Goal: Transaction & Acquisition: Book appointment/travel/reservation

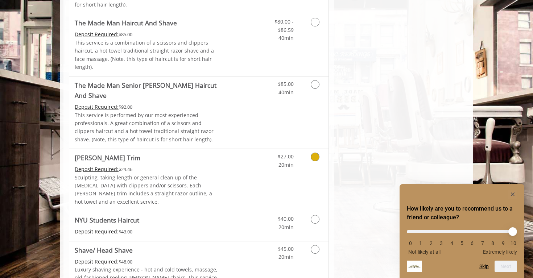
click at [280, 149] on div "$27.00 20min" at bounding box center [296, 180] width 65 height 62
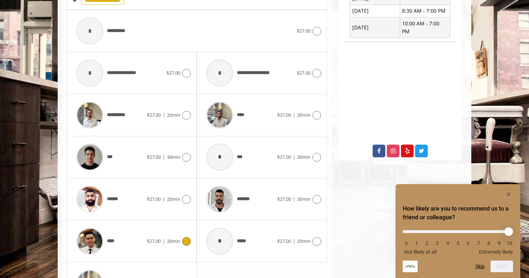
click at [157, 243] on div "**** $27.00 | 20min" at bounding box center [132, 241] width 118 height 34
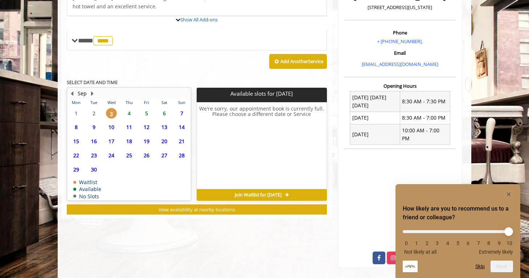
scroll to position [221, 0]
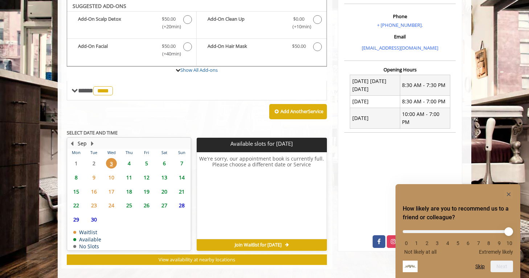
click at [128, 158] on span "4" at bounding box center [129, 163] width 11 height 11
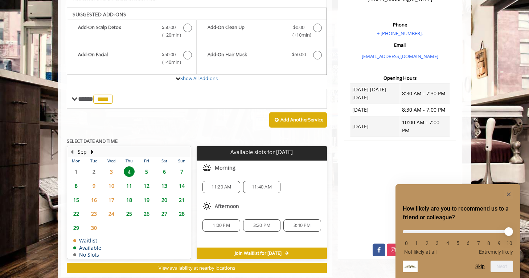
scroll to position [213, 0]
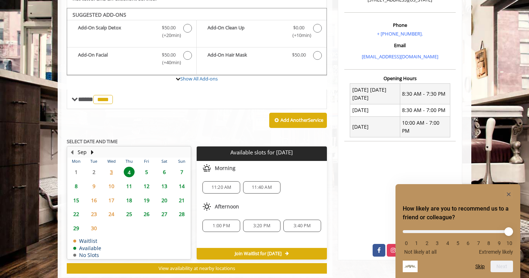
click at [151, 167] on span "5" at bounding box center [146, 172] width 11 height 11
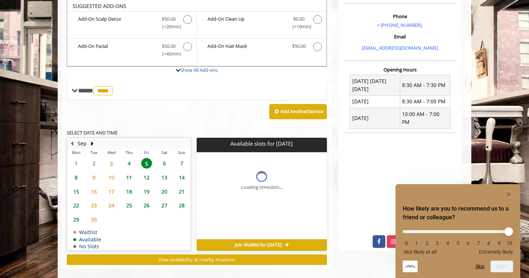
scroll to position [226, 0]
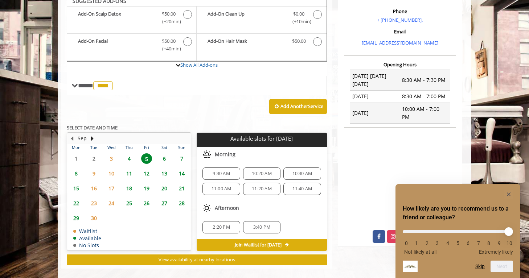
click at [164, 153] on span "6" at bounding box center [164, 158] width 11 height 11
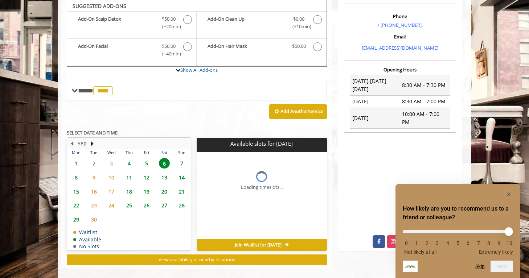
scroll to position [232, 0]
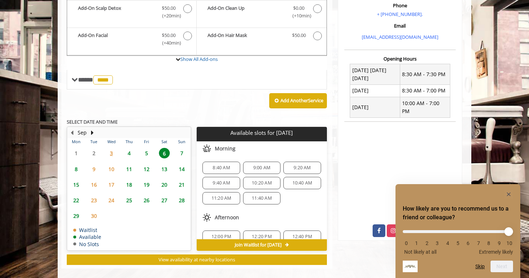
click at [291, 179] on div "10:40 AM" at bounding box center [301, 183] width 37 height 12
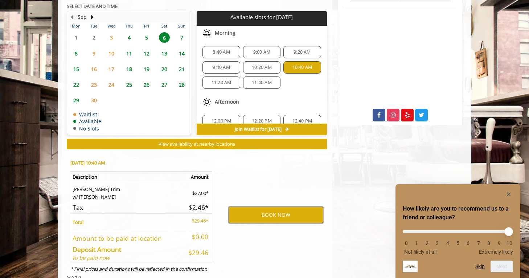
scroll to position [351, 0]
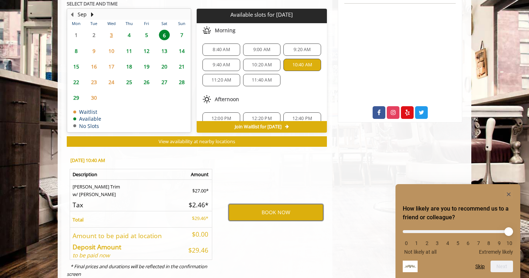
click at [293, 208] on button "BOOK NOW" at bounding box center [276, 212] width 95 height 17
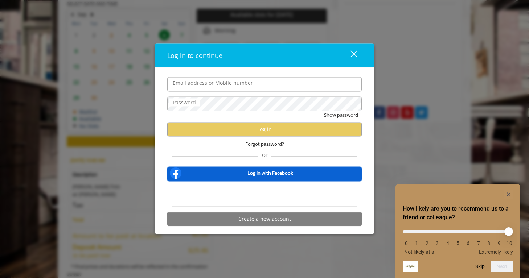
type input "**********"
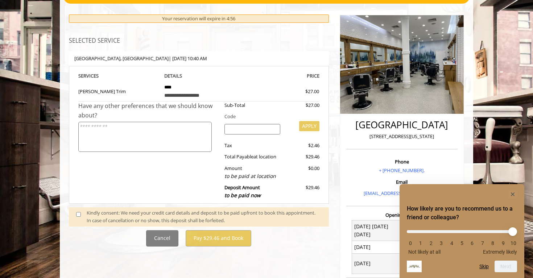
scroll to position [77, 0]
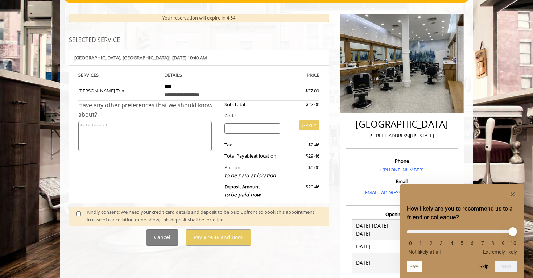
click at [90, 214] on div "Kindly consent: We need your credit card details and deposit to be paid upfront…" at bounding box center [204, 216] width 235 height 15
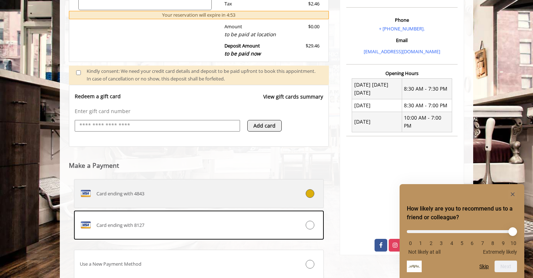
scroll to position [270, 0]
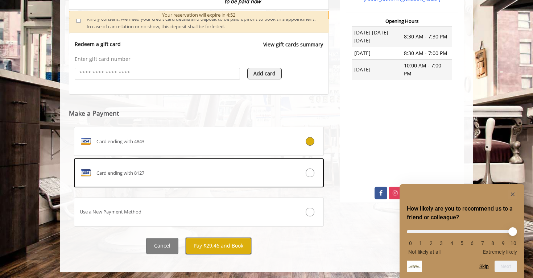
click at [230, 243] on button "Pay $29.46 and Book" at bounding box center [219, 246] width 66 height 16
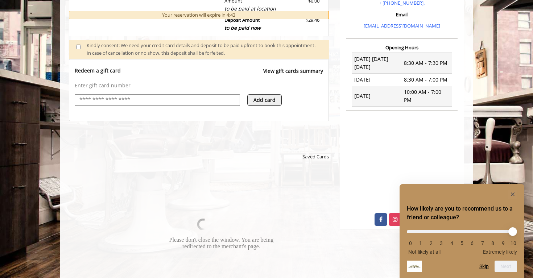
scroll to position [249, 0]
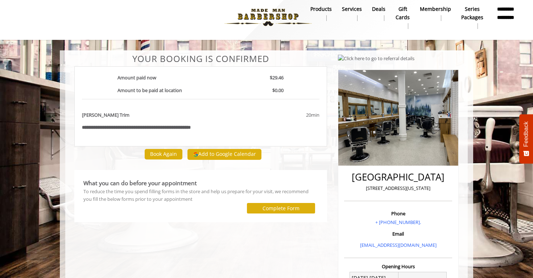
scroll to position [5, 0]
